Goal: Information Seeking & Learning: Learn about a topic

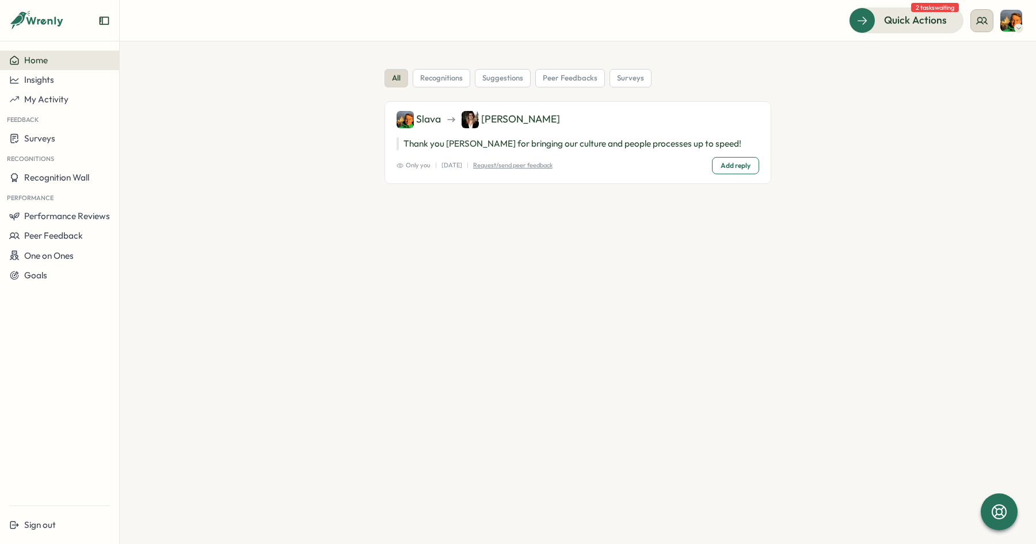
click at [979, 24] on icon at bounding box center [982, 21] width 12 height 12
click at [974, 57] on div "My Team" at bounding box center [982, 57] width 73 height 13
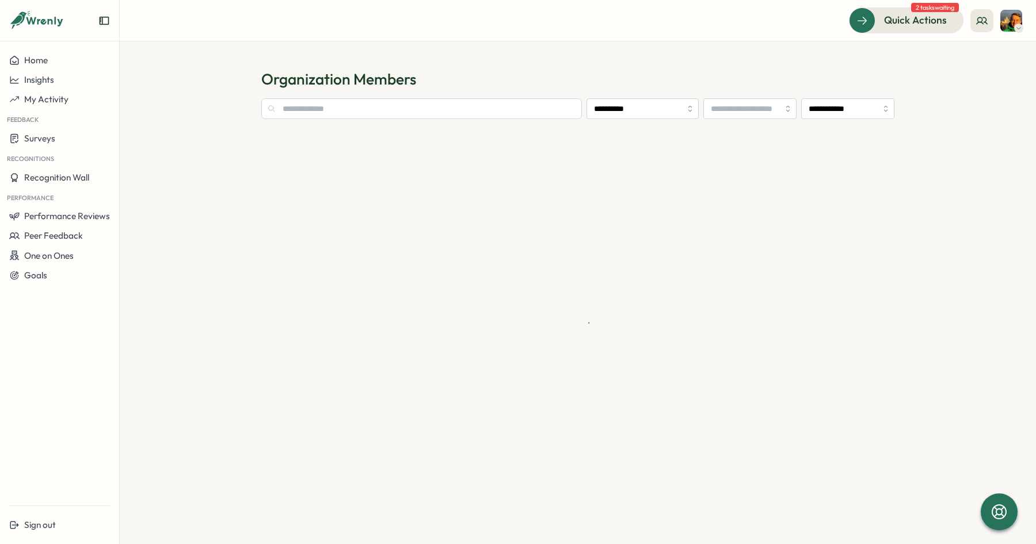
type input "**********"
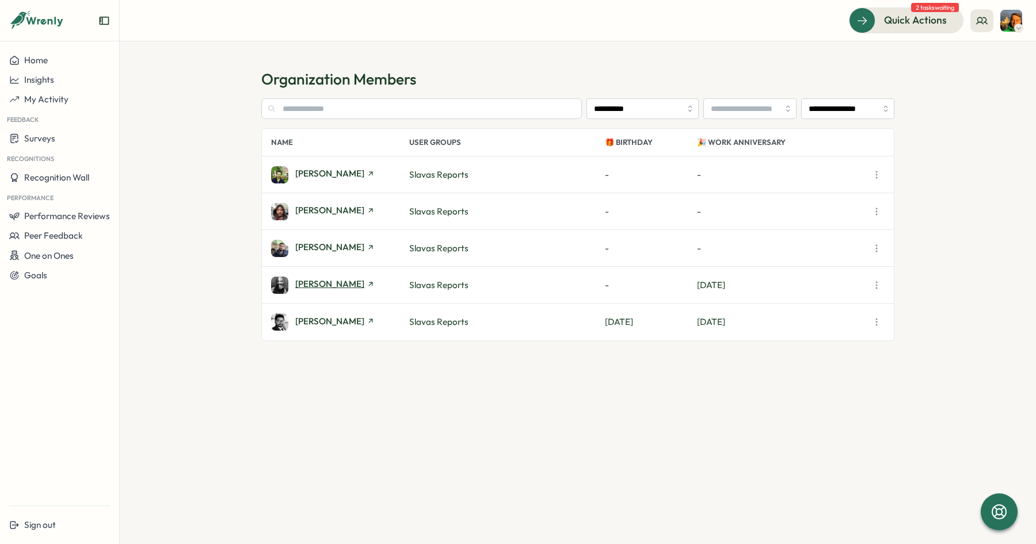
click at [328, 283] on span "[PERSON_NAME]" at bounding box center [329, 284] width 69 height 9
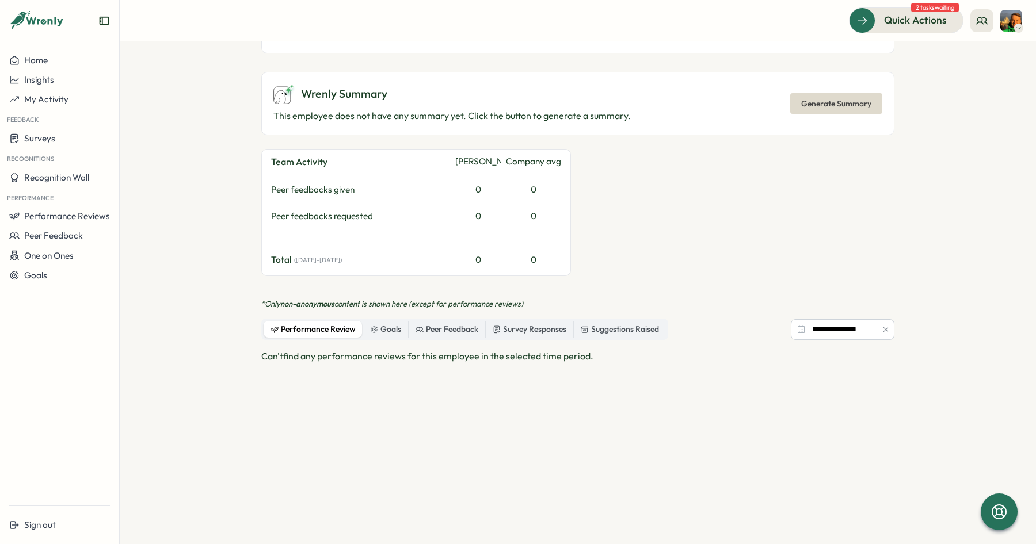
scroll to position [335, 0]
click at [376, 323] on div "Goals" at bounding box center [385, 329] width 31 height 13
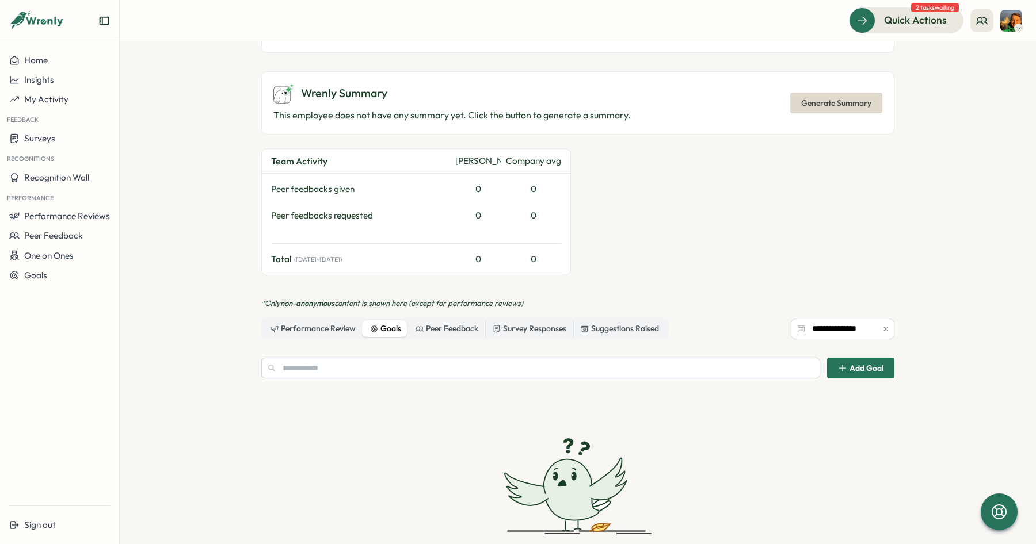
scroll to position [378, 0]
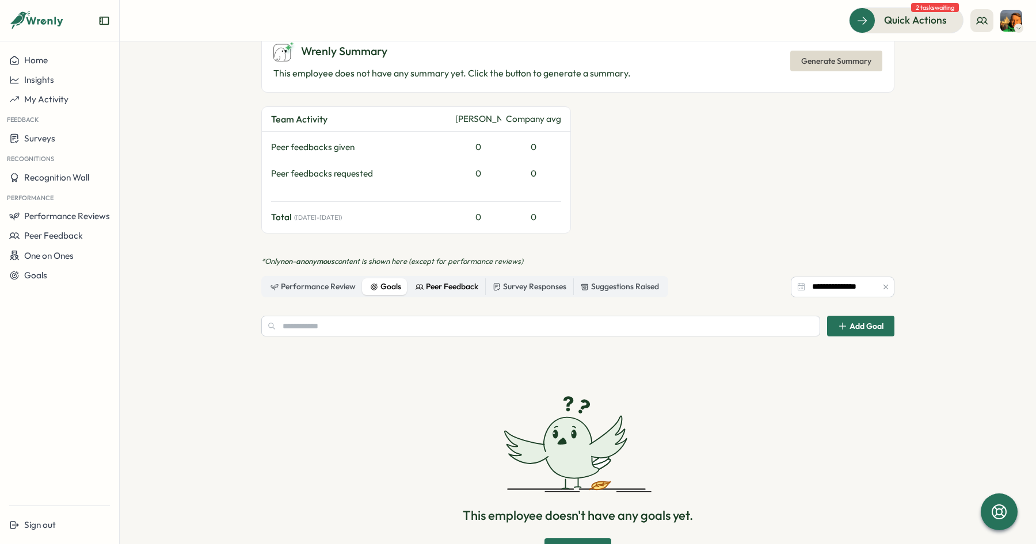
click at [452, 281] on div "Peer Feedback" at bounding box center [446, 287] width 63 height 13
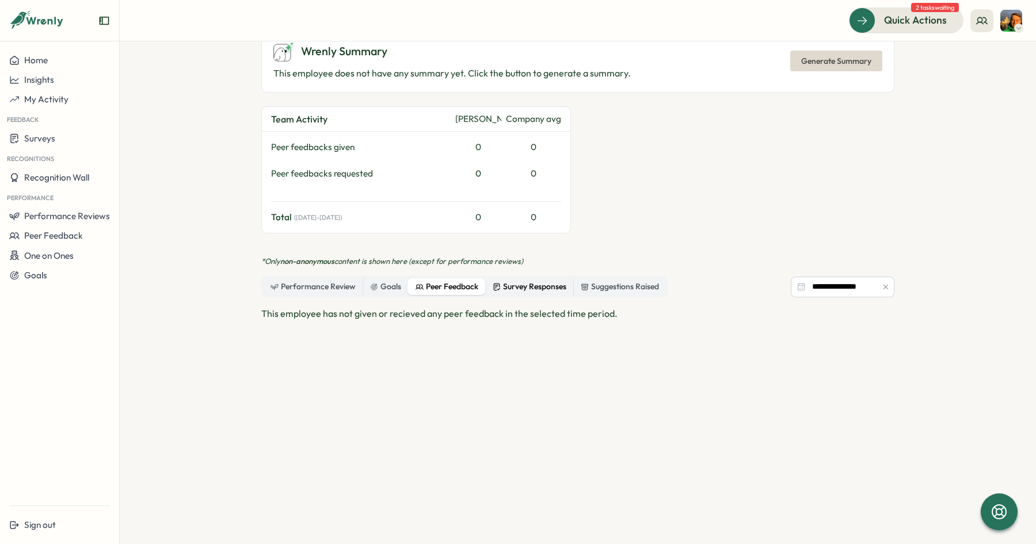
click at [536, 281] on div "Survey Responses" at bounding box center [530, 287] width 74 height 13
click at [626, 281] on div "Suggestions Raised" at bounding box center [620, 287] width 78 height 13
click at [498, 279] on label "Survey Responses" at bounding box center [529, 287] width 87 height 17
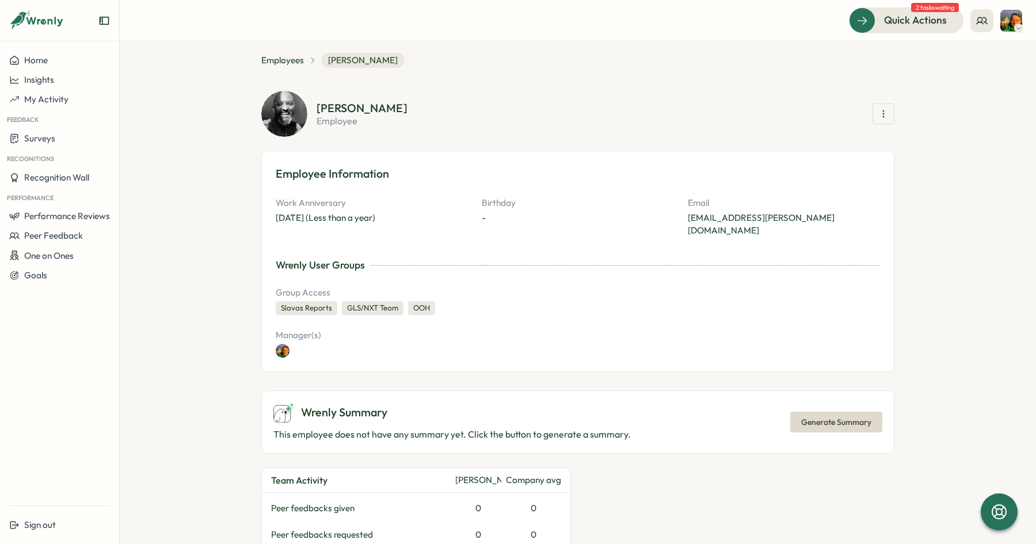
scroll to position [0, 0]
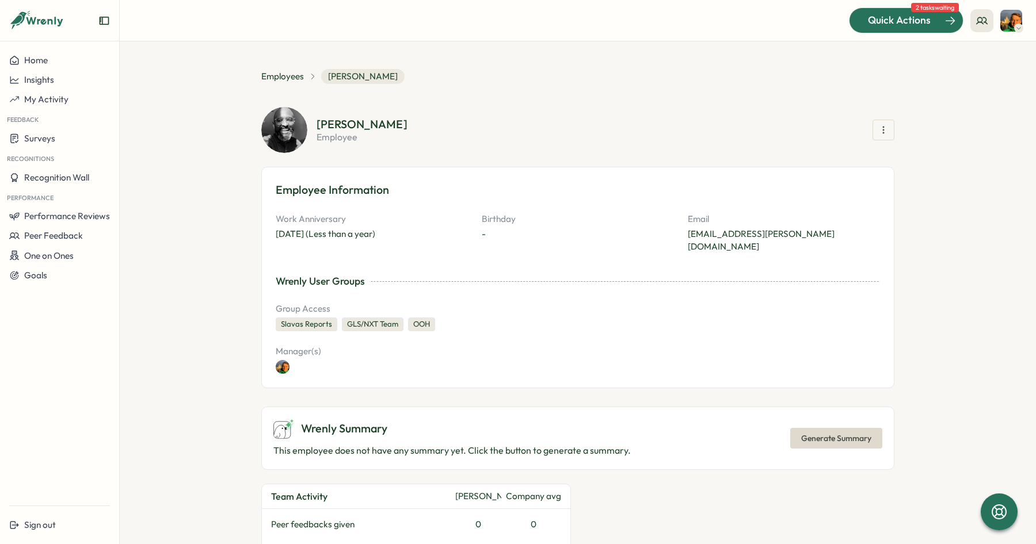
click at [931, 29] on div at bounding box center [905, 20] width 113 height 24
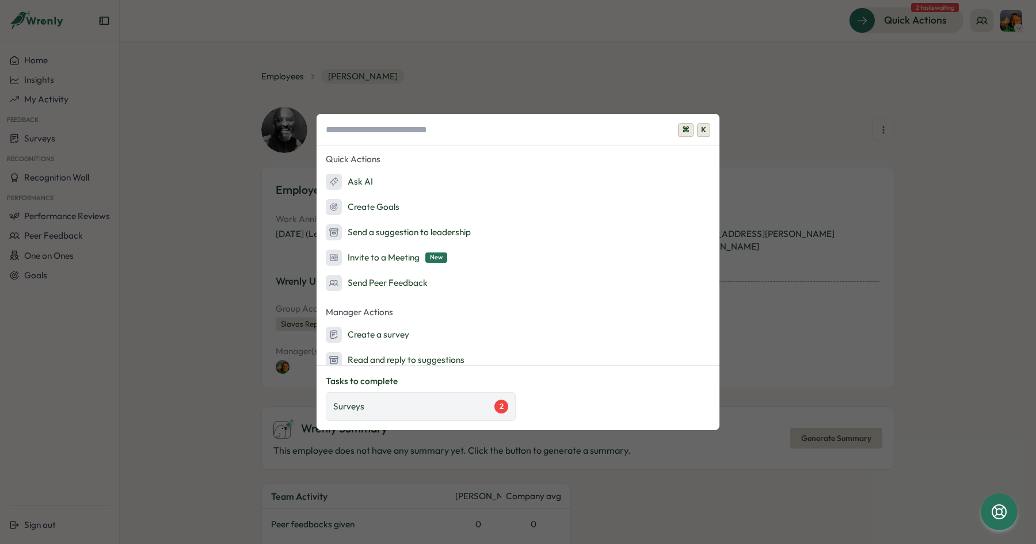
click at [478, 413] on div "Surveys 2" at bounding box center [420, 407] width 175 height 14
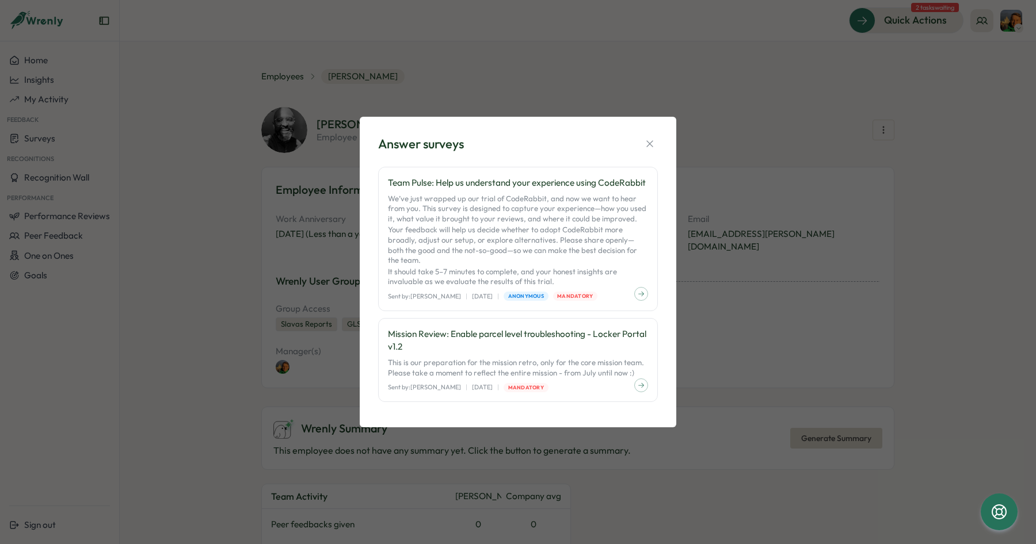
click at [651, 139] on div "Answer surveys Team Pulse: Help us understand your experience using CodeRabbit …" at bounding box center [517, 272] width 289 height 283
click at [651, 145] on icon "button" at bounding box center [650, 144] width 12 height 12
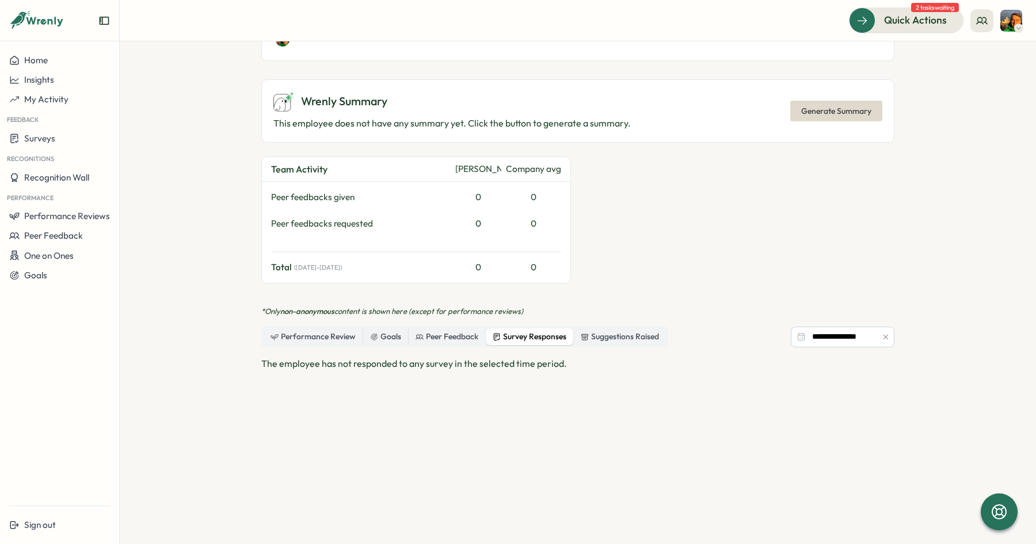
scroll to position [414, 0]
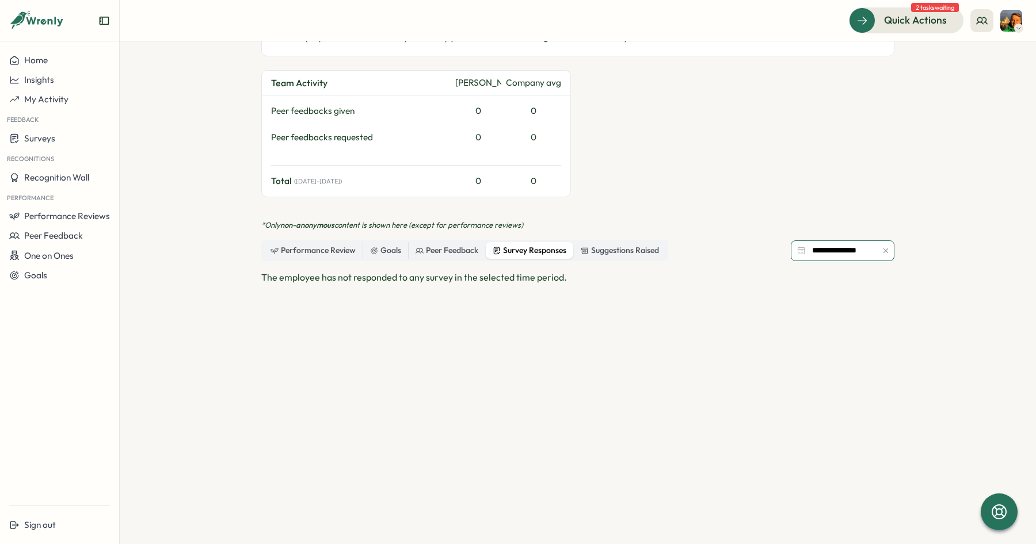
click at [849, 243] on input "**********" at bounding box center [843, 251] width 104 height 21
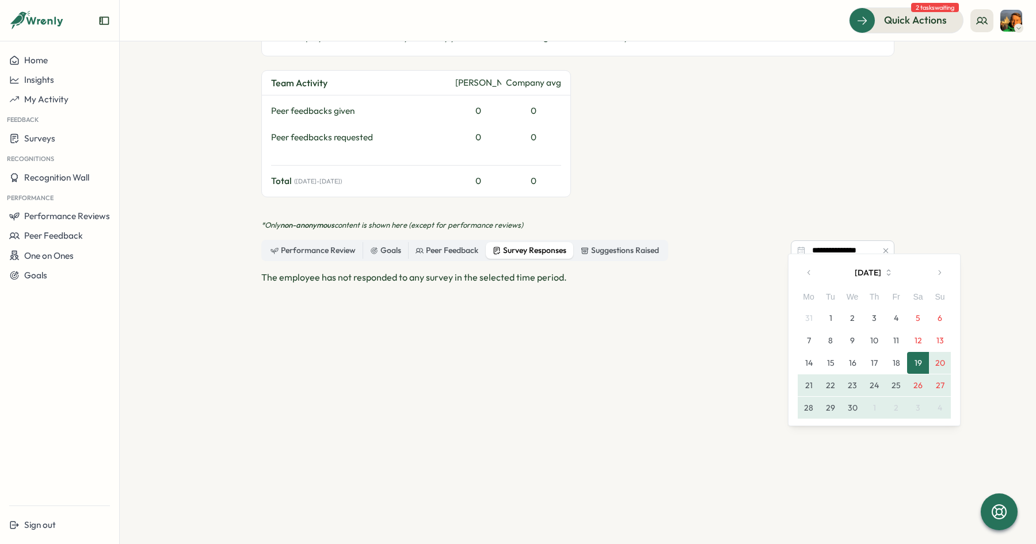
click at [594, 345] on div "The employee has not responded to any survey in the selected time period." at bounding box center [577, 399] width 633 height 259
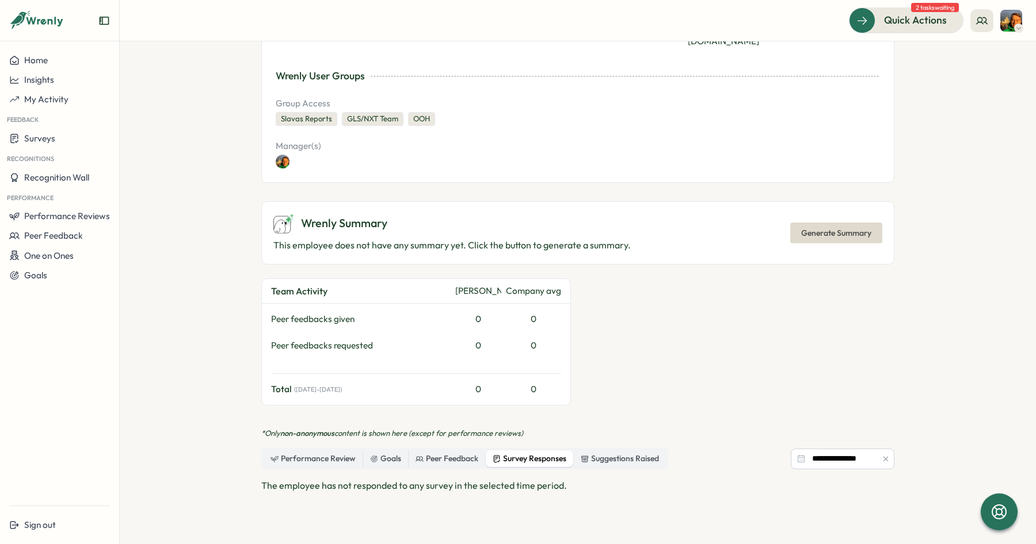
scroll to position [0, 0]
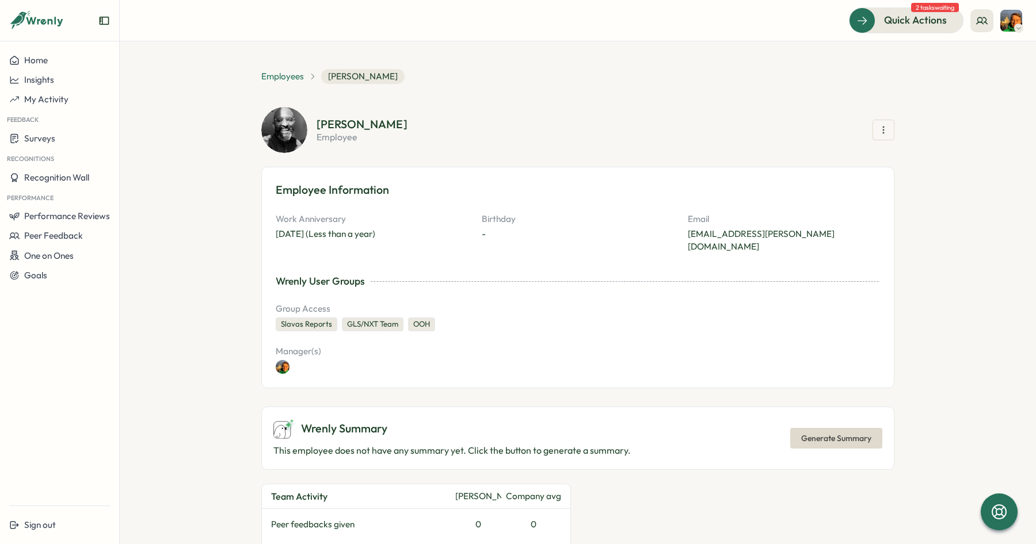
click at [292, 81] on span "Employees" at bounding box center [282, 76] width 43 height 13
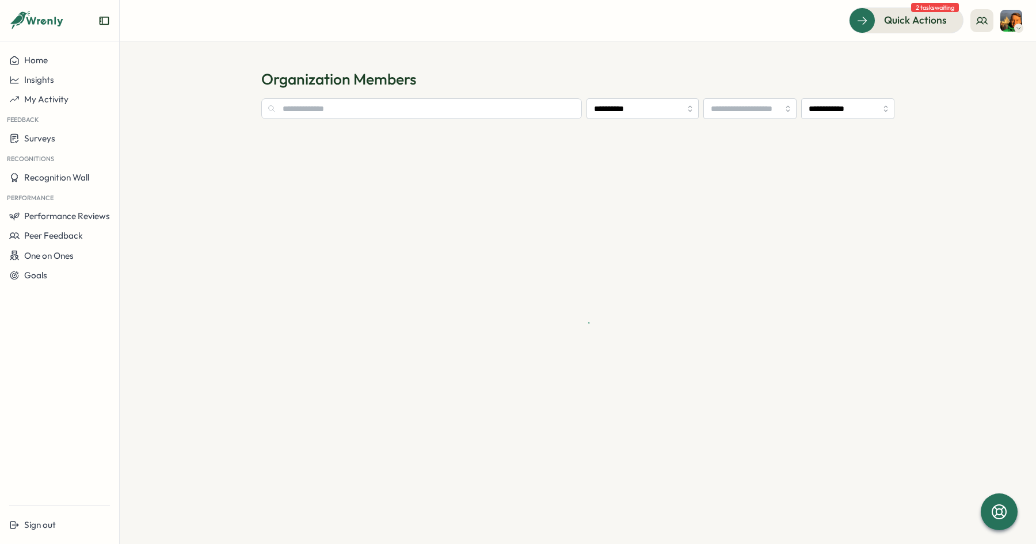
type input "**********"
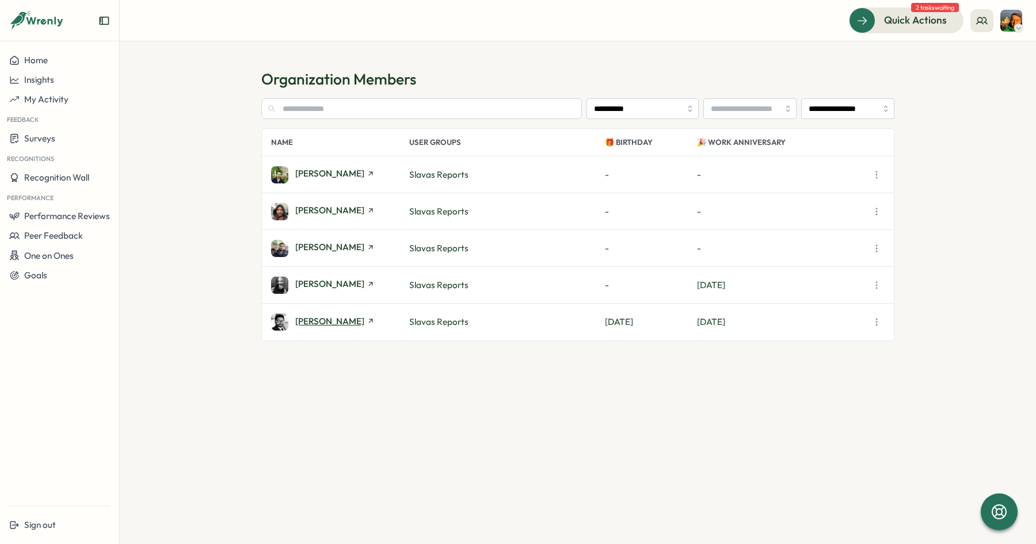
click at [337, 323] on span "[PERSON_NAME]" at bounding box center [329, 321] width 69 height 9
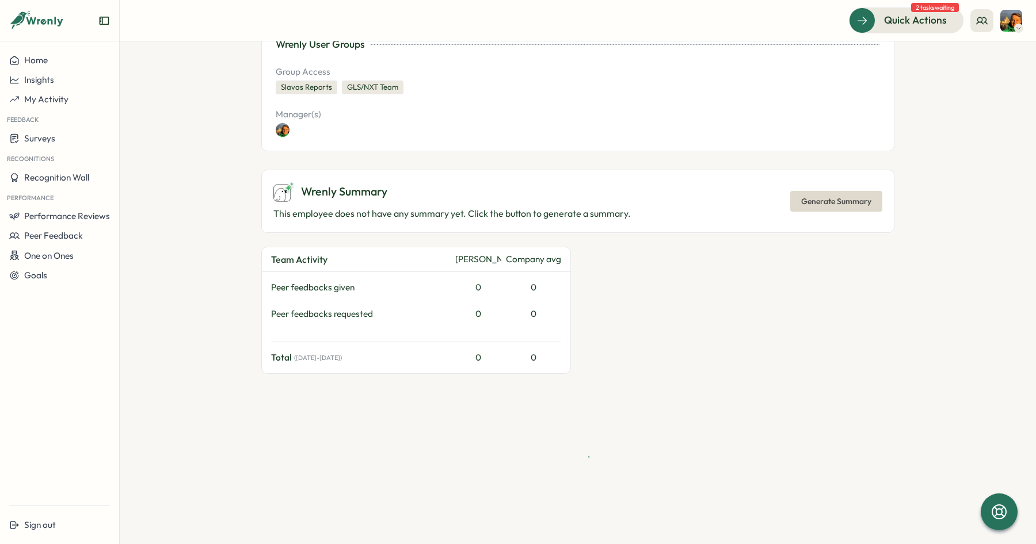
scroll to position [284, 0]
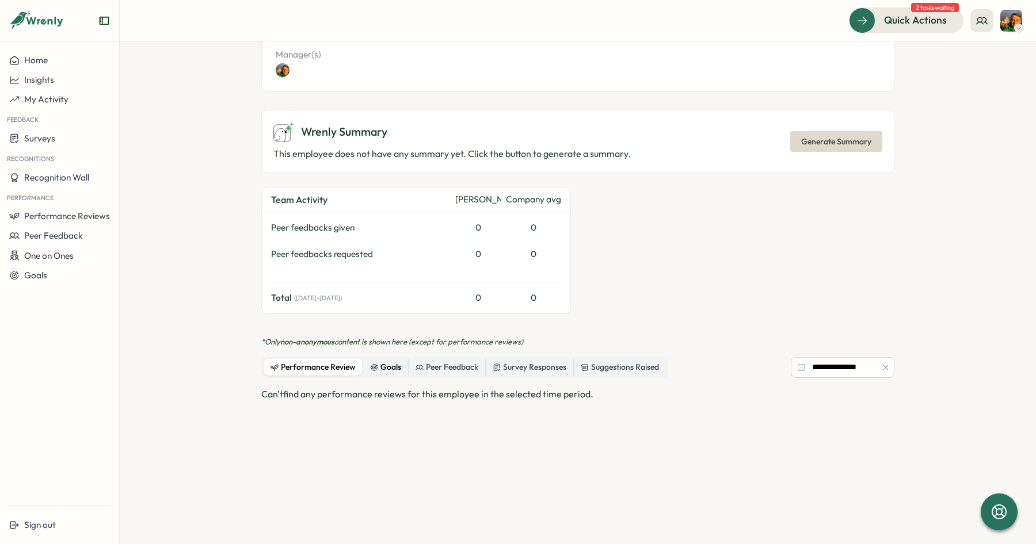
click at [375, 376] on label "Goals" at bounding box center [385, 367] width 45 height 17
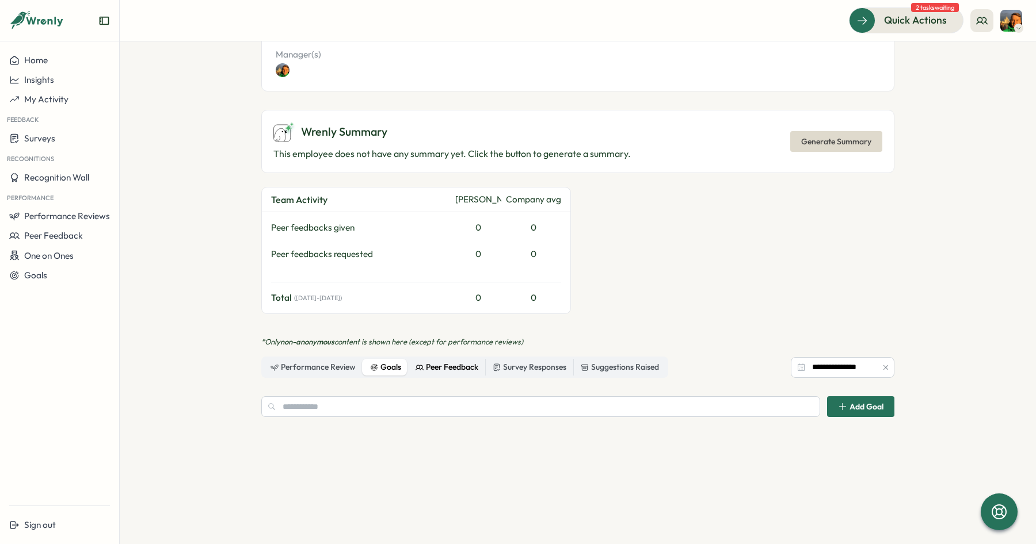
click at [433, 374] on div "Peer Feedback" at bounding box center [446, 367] width 63 height 13
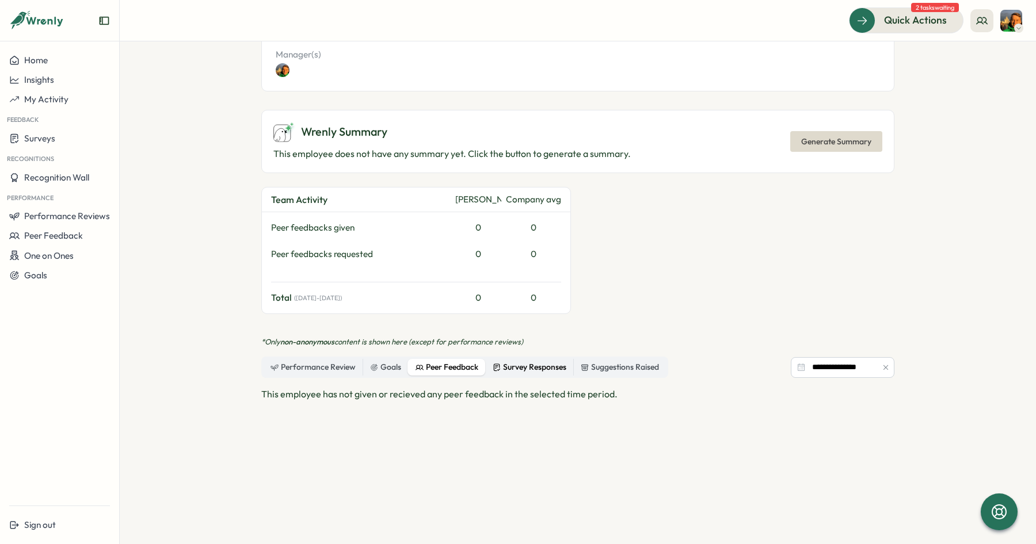
click at [538, 374] on div "Survey Responses" at bounding box center [530, 367] width 74 height 13
click at [622, 374] on div "Suggestions Raised" at bounding box center [620, 367] width 78 height 13
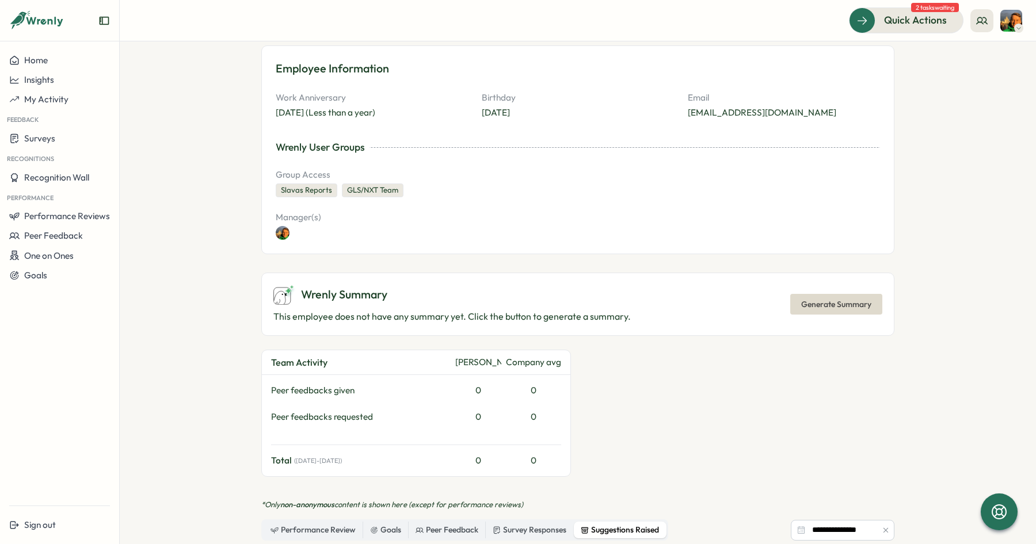
scroll to position [0, 0]
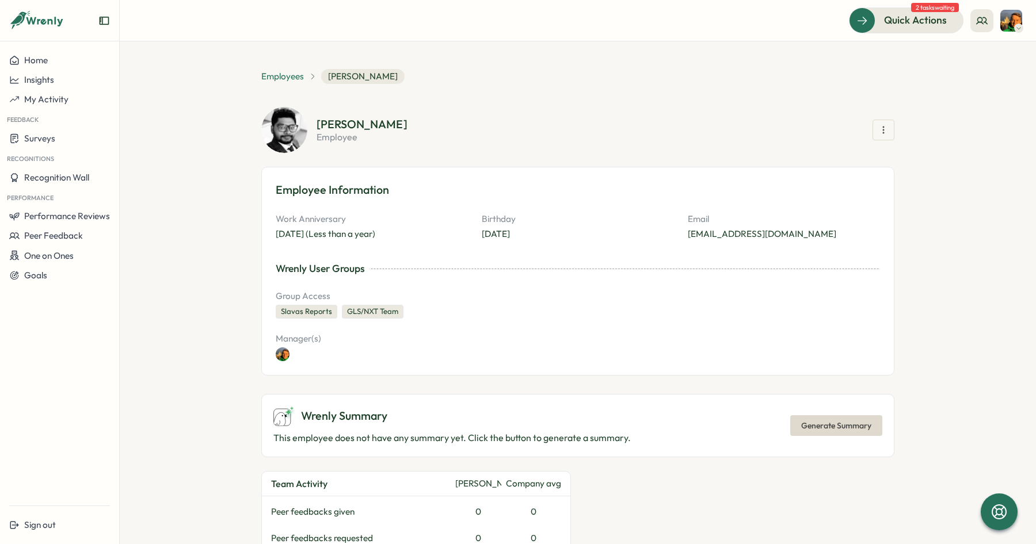
click at [280, 78] on span "Employees" at bounding box center [282, 76] width 43 height 13
